Goal: Information Seeking & Learning: Find specific page/section

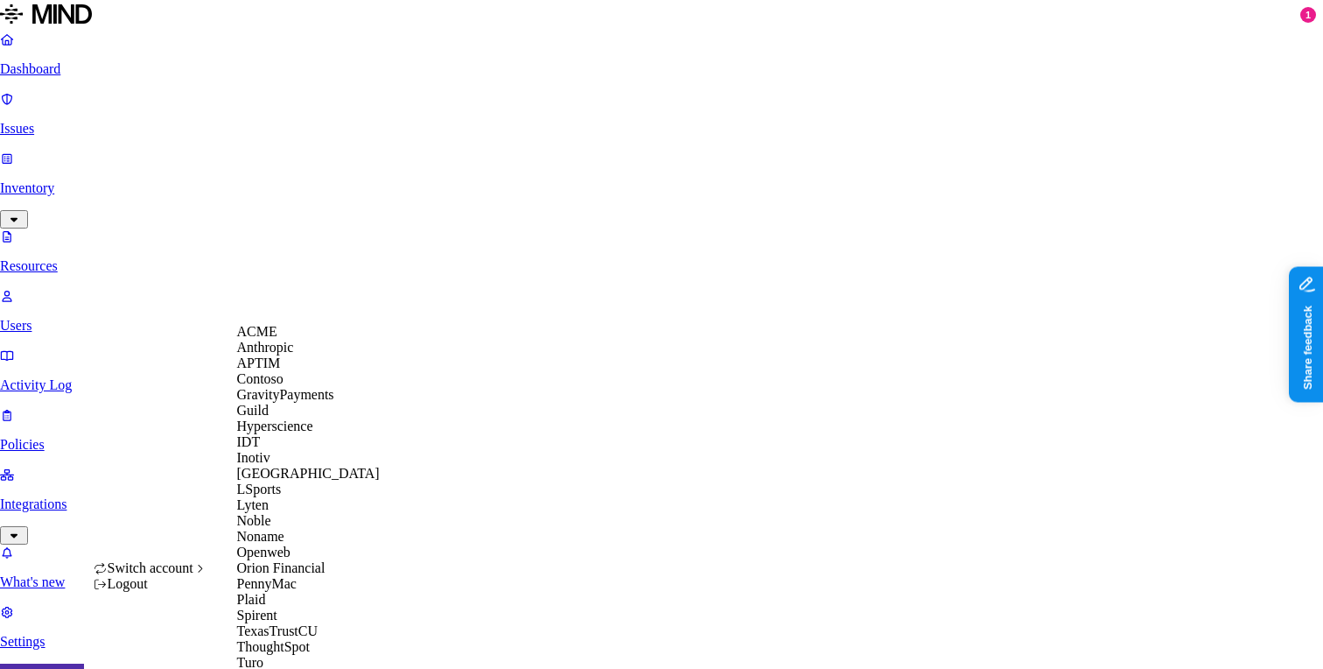
scroll to position [459, 0]
click at [268, 668] on span "Wafra" at bounding box center [254, 677] width 34 height 15
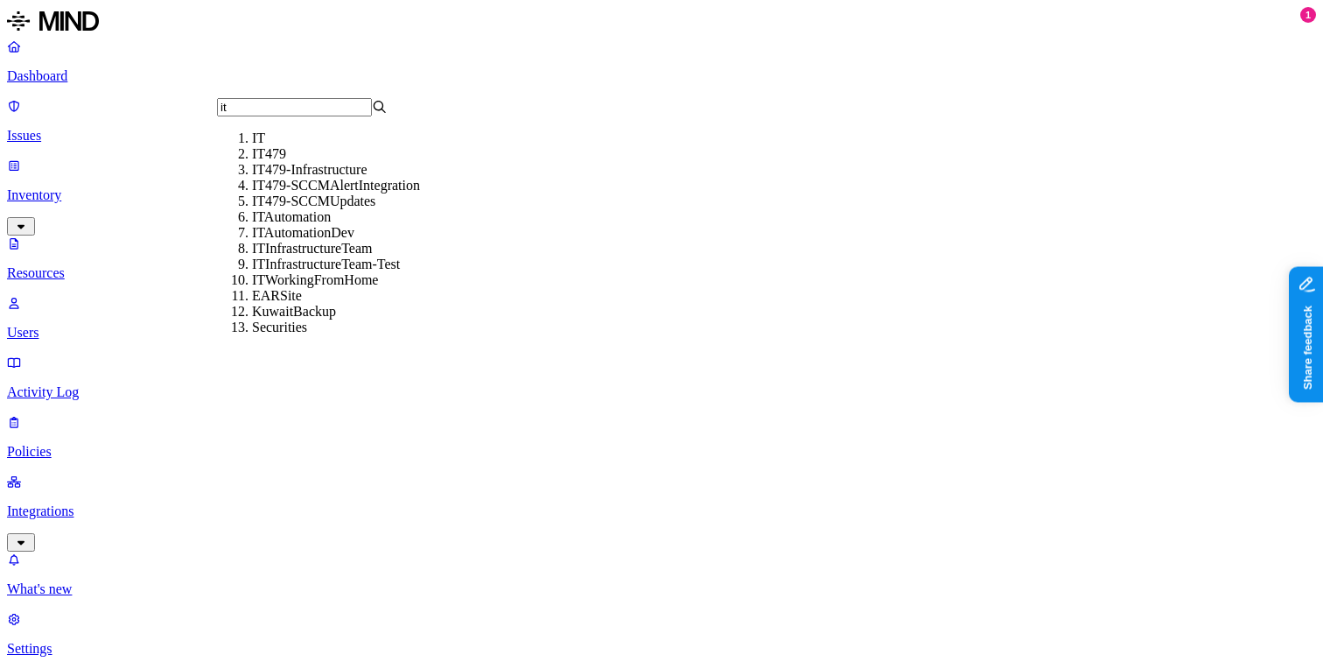
type input "it"
click at [260, 142] on div "IT" at bounding box center [337, 138] width 171 height 16
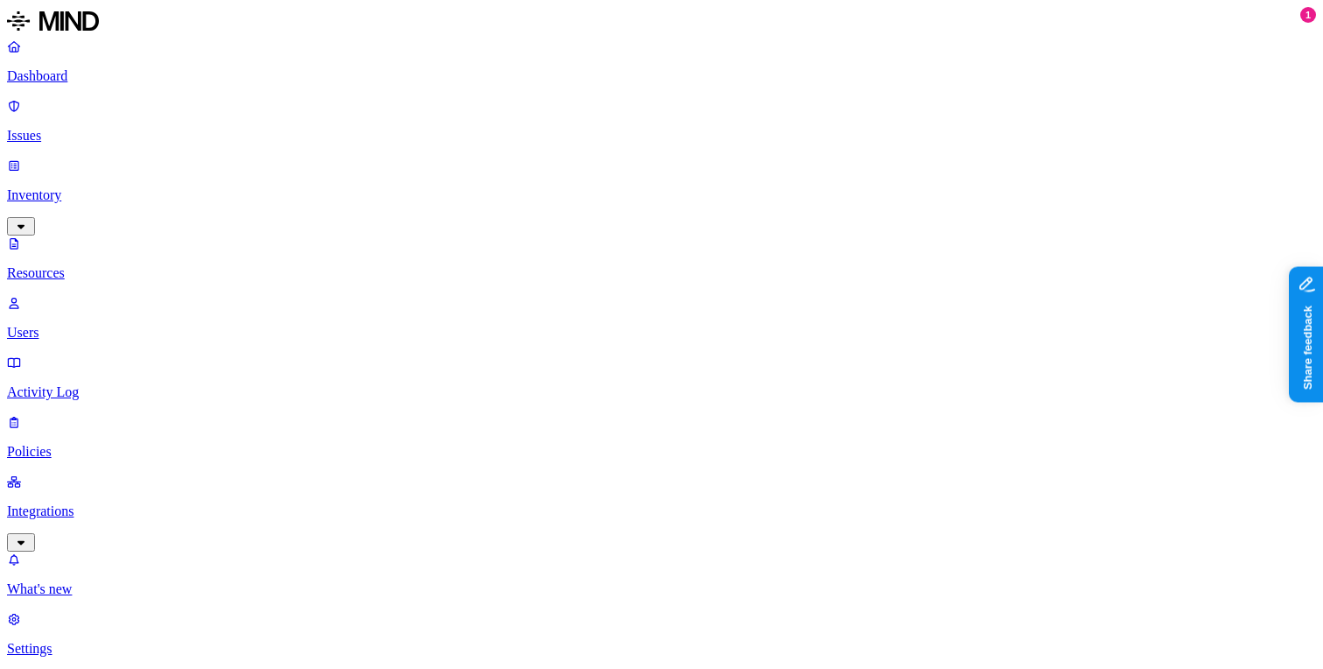
type input "Dynamic2.pdf"
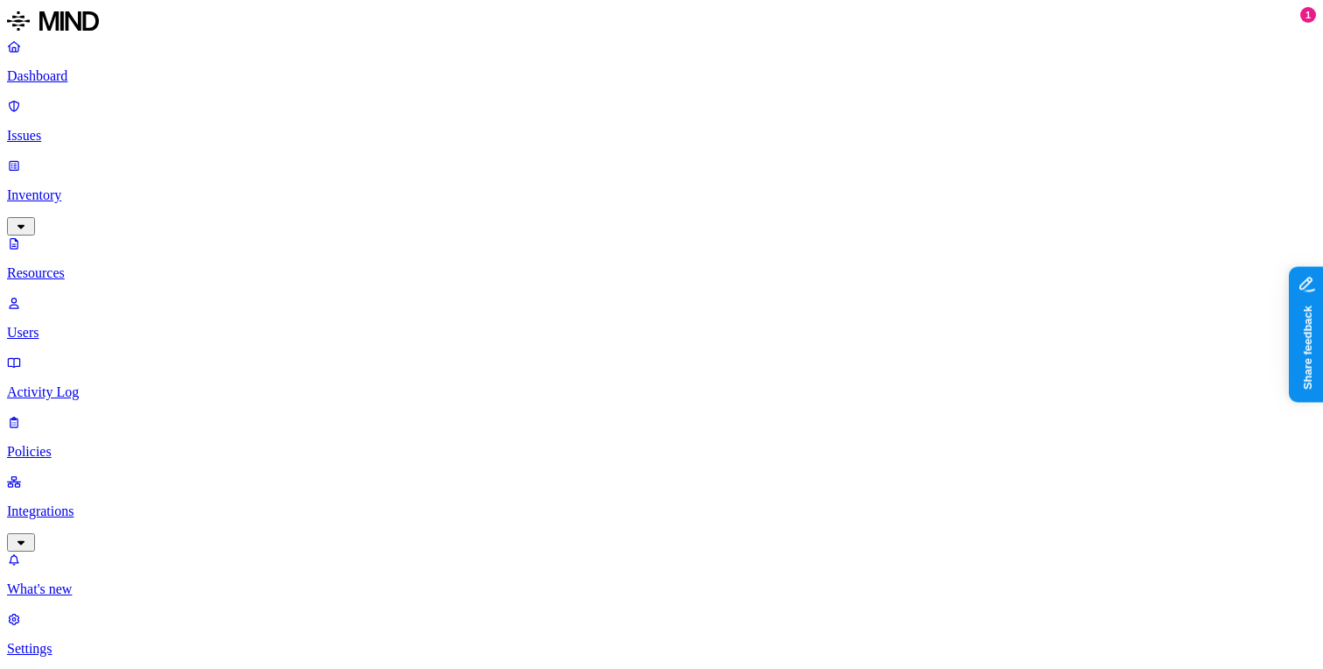
scroll to position [135, 0]
drag, startPoint x: 1110, startPoint y: 74, endPoint x: 1063, endPoint y: 73, distance: 47.3
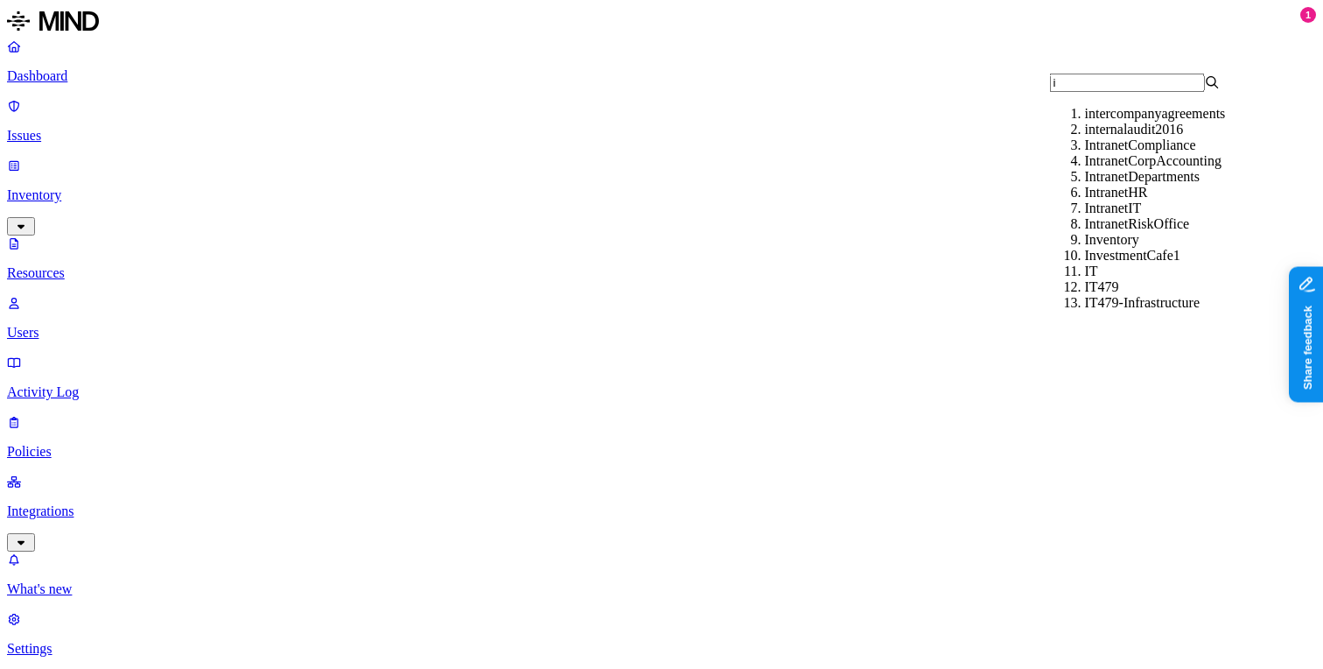
type input "it"
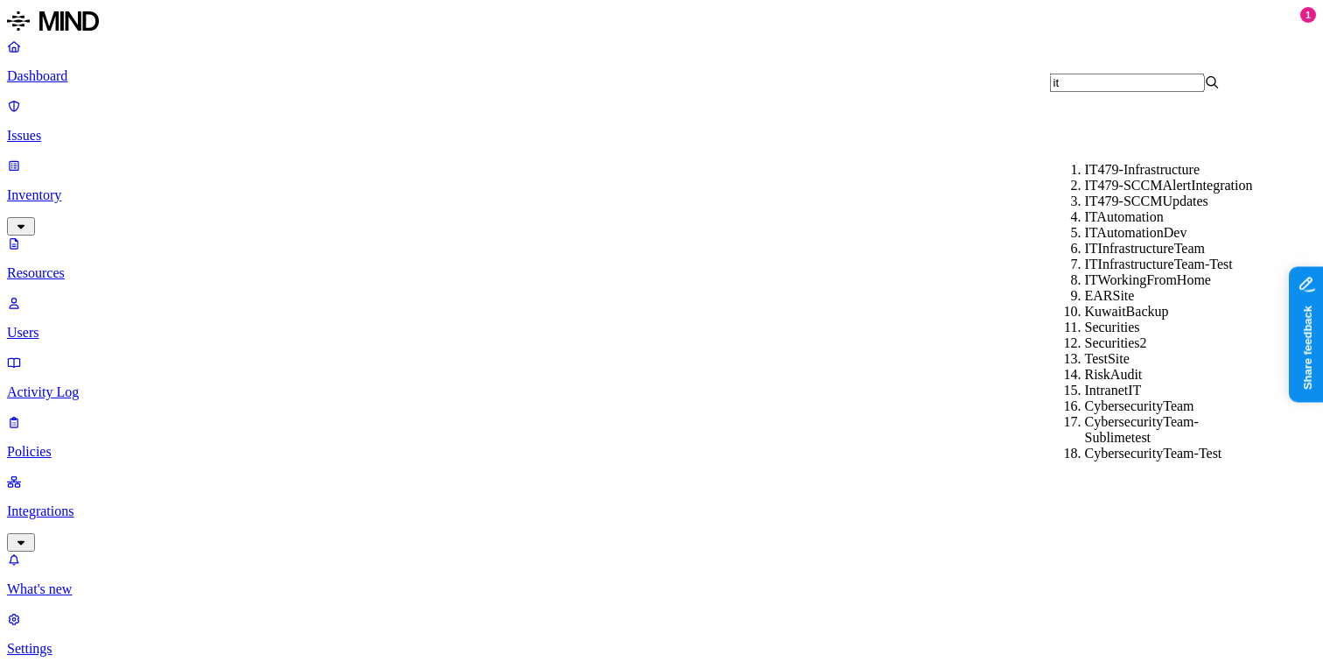
scroll to position [5, 0]
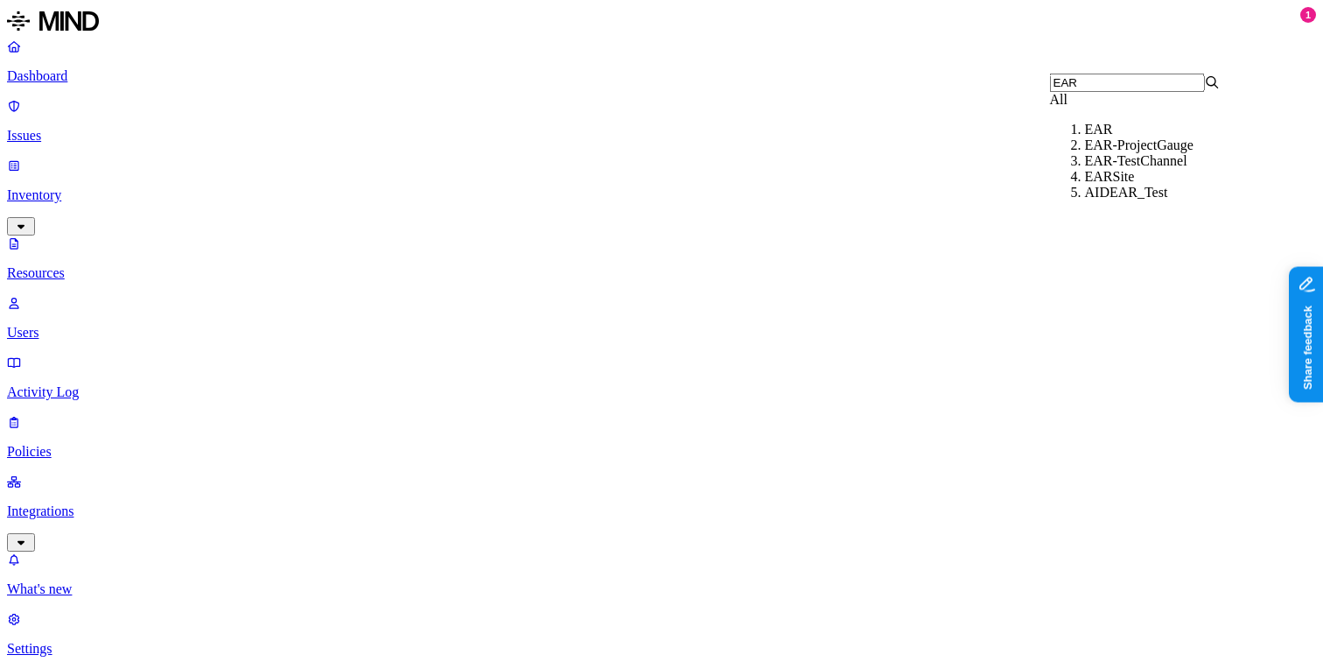
type input "EAR"
click at [1085, 137] on div "EAR" at bounding box center [1170, 130] width 171 height 16
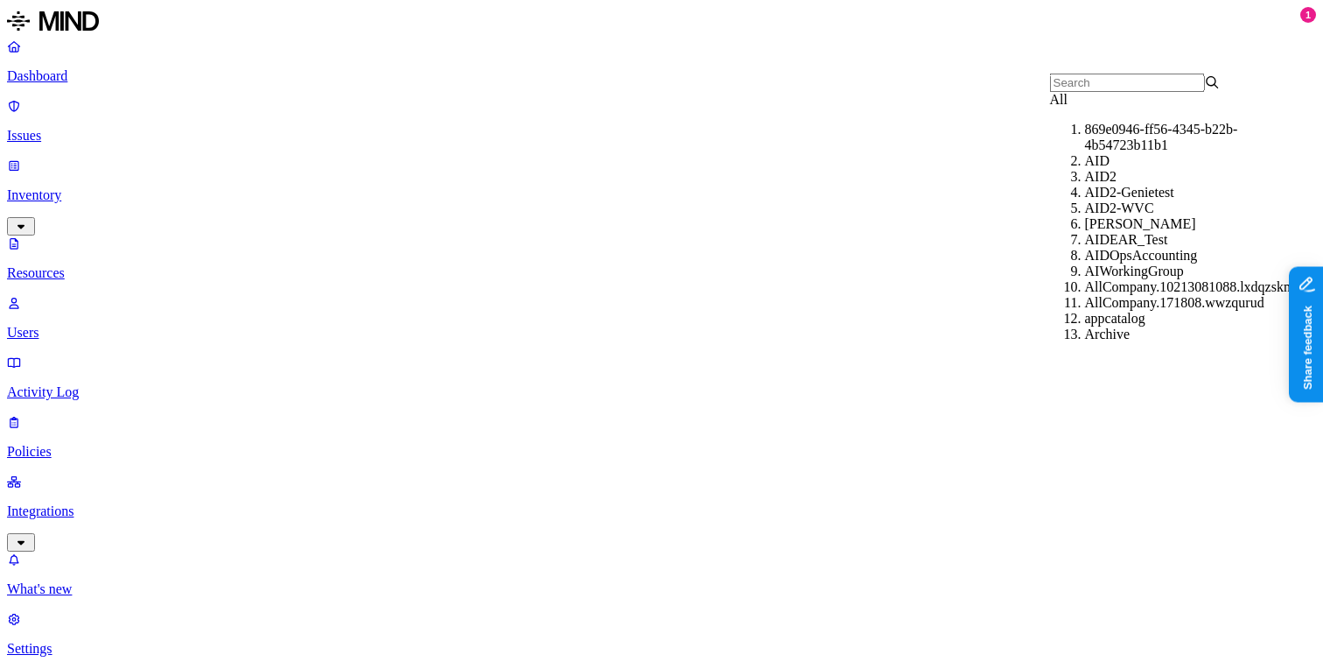
drag, startPoint x: 1145, startPoint y: 25, endPoint x: 586, endPoint y: 108, distance: 564.6
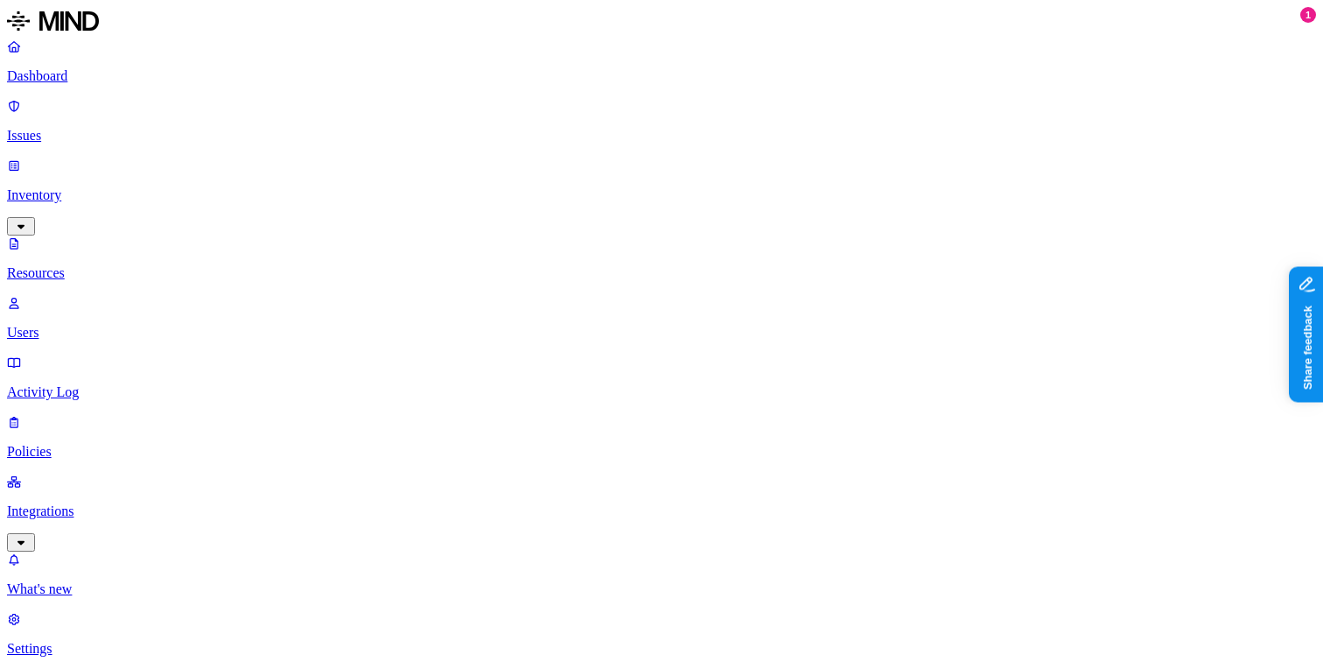
type input "Dynamic2.pdf"
type input "EAR"
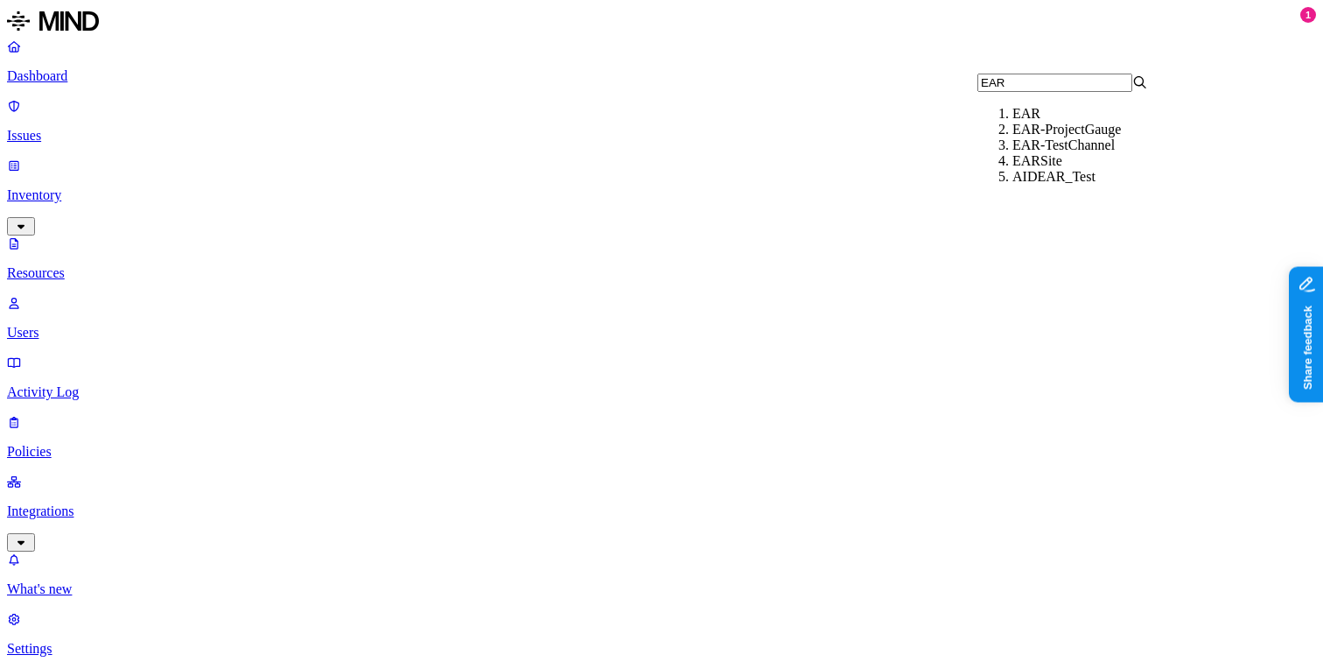
click at [1013, 119] on div "EAR" at bounding box center [1098, 114] width 171 height 16
type input "EAR"
click at [1013, 185] on div "EARSite" at bounding box center [1098, 177] width 171 height 16
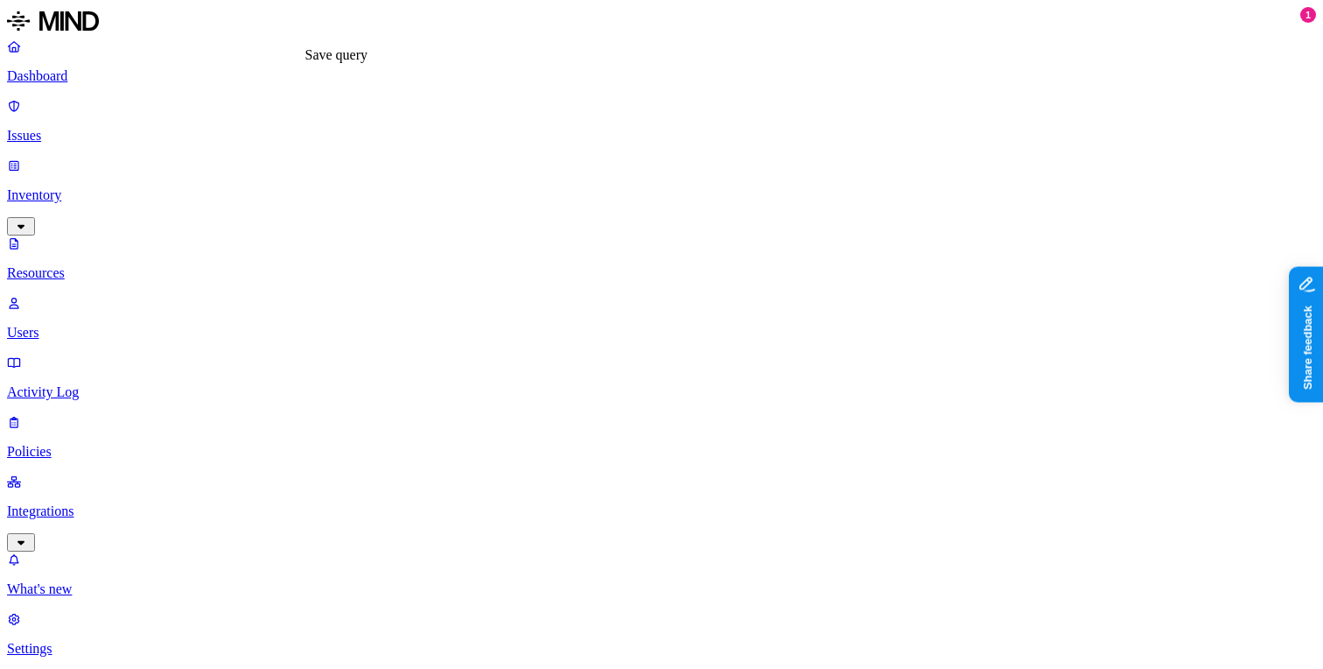
drag, startPoint x: 1123, startPoint y: 116, endPoint x: 804, endPoint y: 149, distance: 321.2
drag, startPoint x: 1140, startPoint y: 115, endPoint x: 1267, endPoint y: 112, distance: 126.9
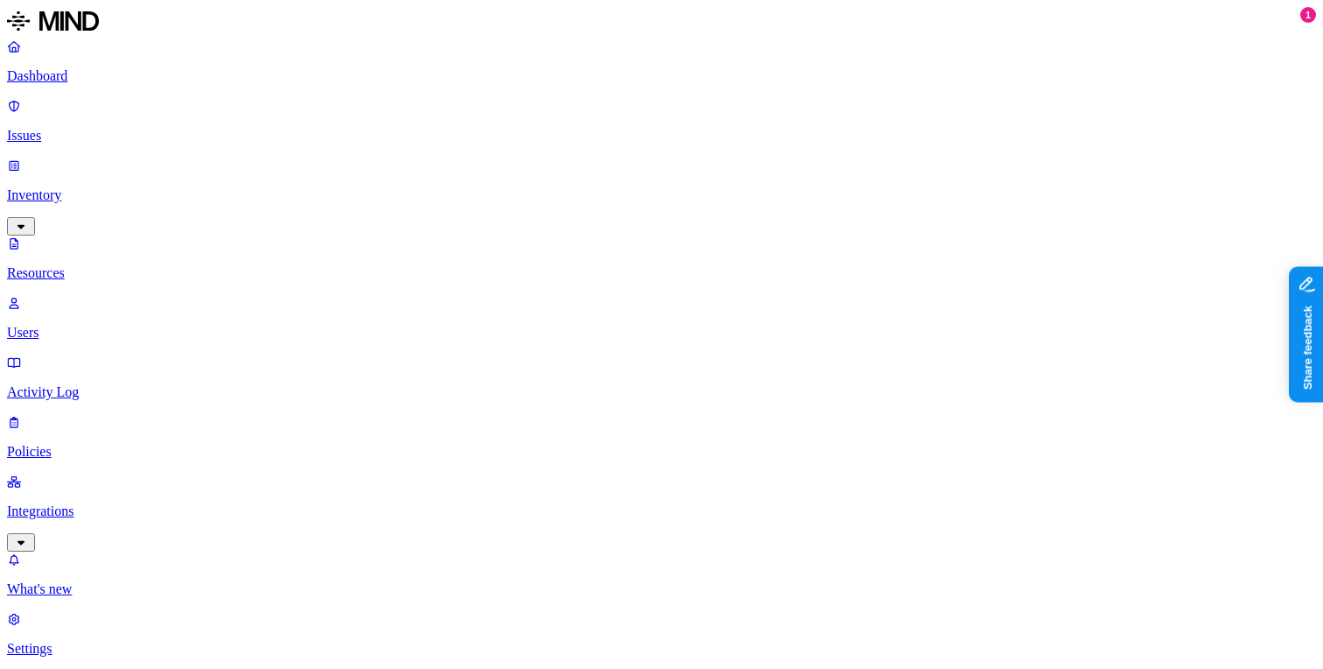
drag, startPoint x: 780, startPoint y: 116, endPoint x: 597, endPoint y: 127, distance: 183.3
drag, startPoint x: 819, startPoint y: 109, endPoint x: 971, endPoint y: 109, distance: 151.4
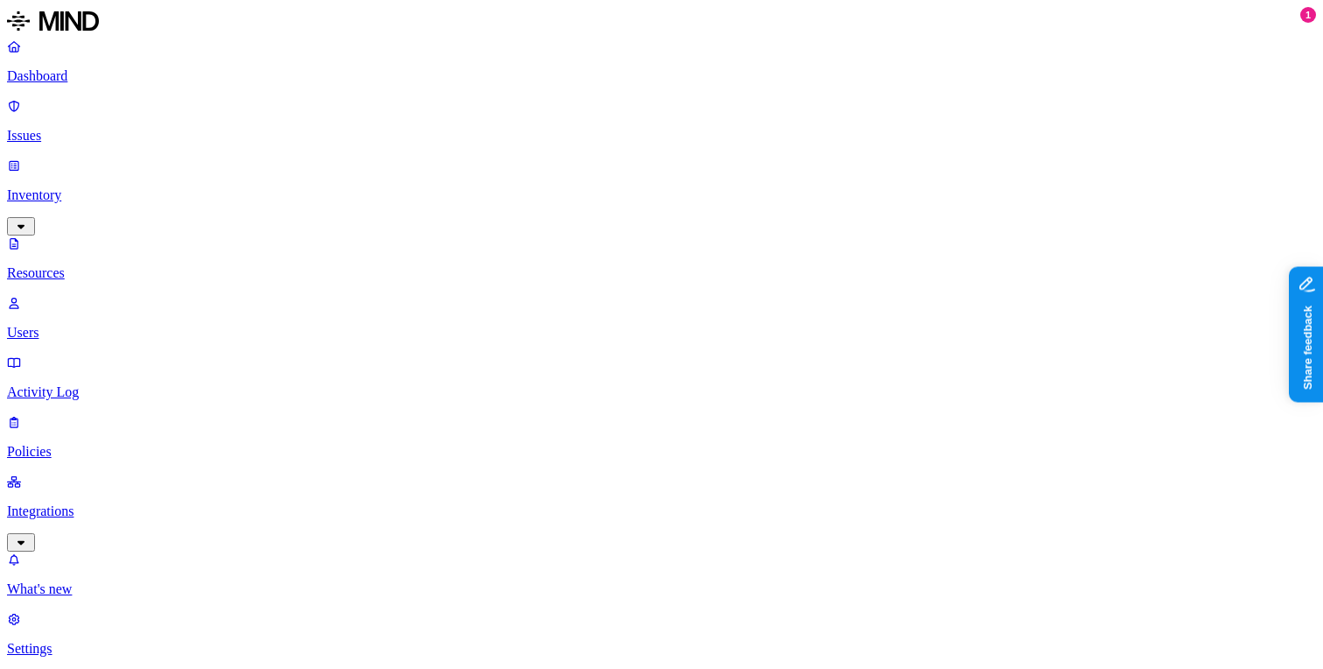
drag, startPoint x: 971, startPoint y: 109, endPoint x: 701, endPoint y: 133, distance: 270.6
drag, startPoint x: 1118, startPoint y: 117, endPoint x: 1323, endPoint y: 121, distance: 204.8
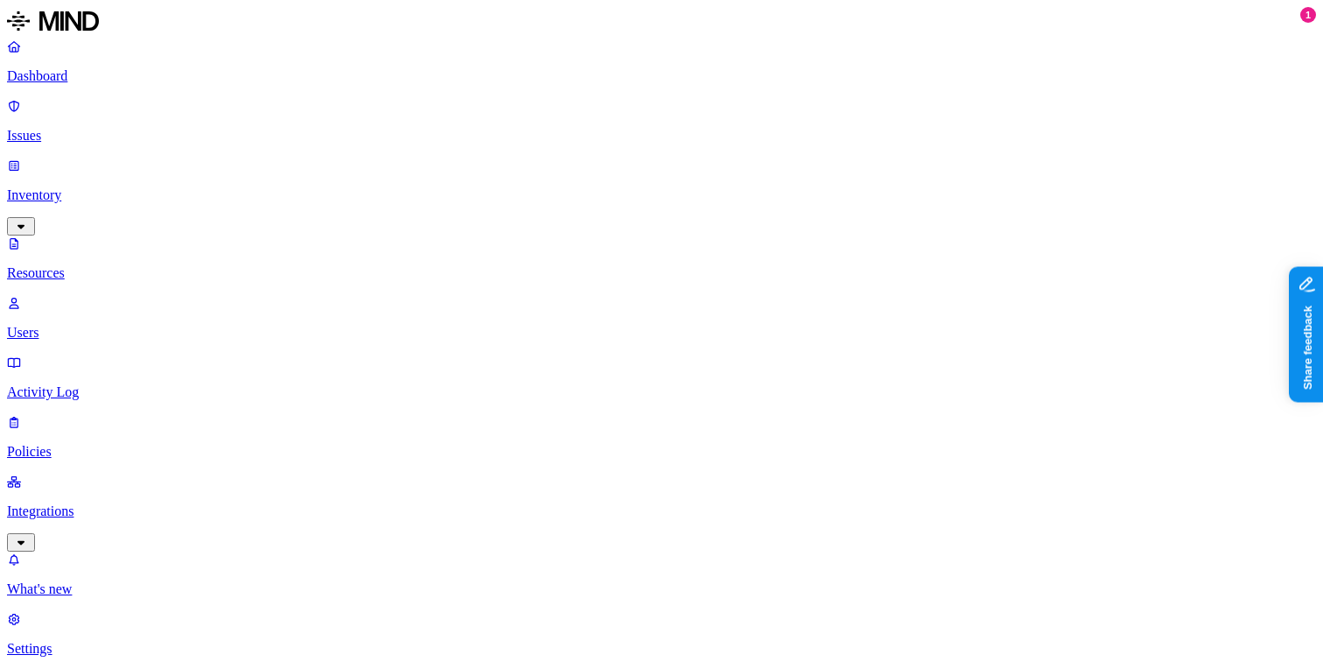
scroll to position [576, 0]
drag, startPoint x: 249, startPoint y: 60, endPoint x: 169, endPoint y: 68, distance: 80.1
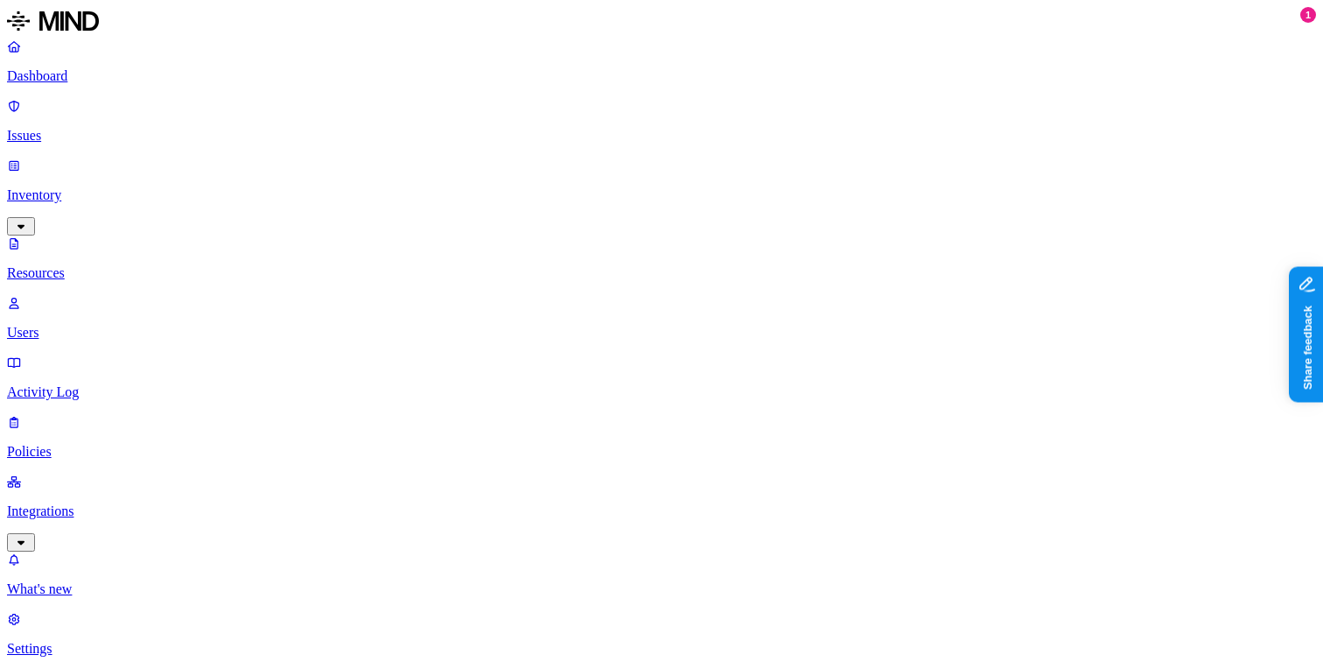
drag, startPoint x: 249, startPoint y: 57, endPoint x: 202, endPoint y: 58, distance: 46.4
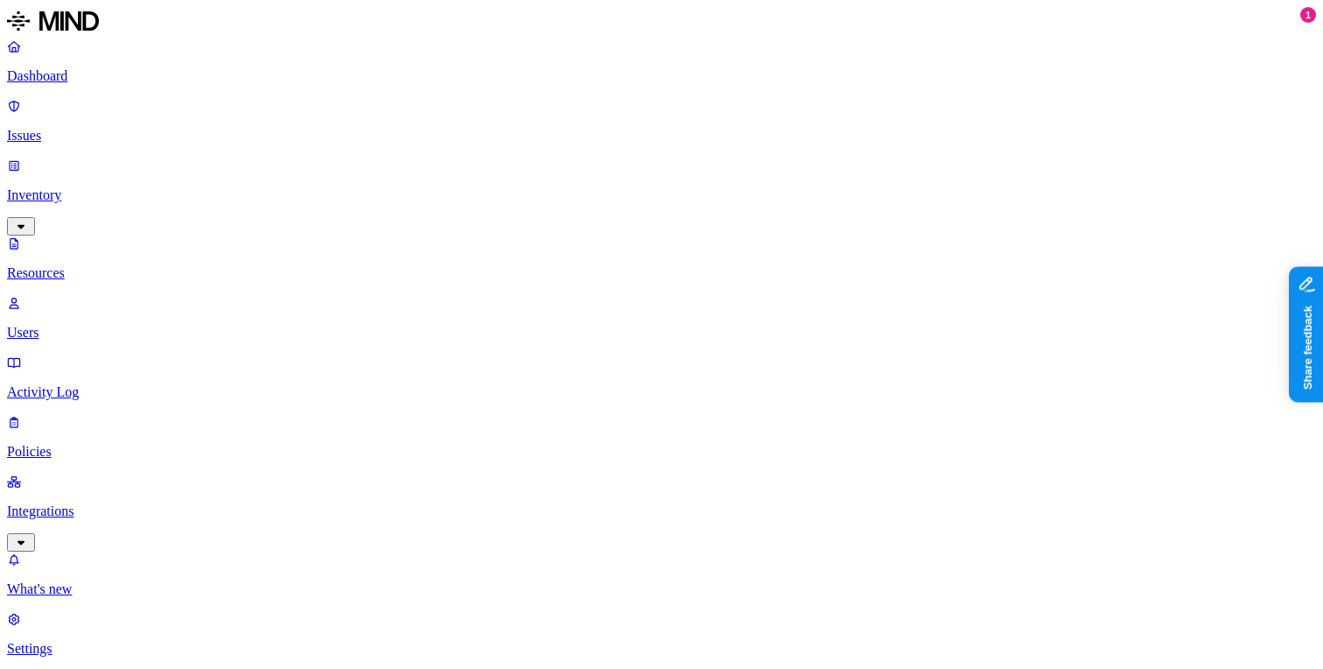
type input "01 - Spectrum"
